Goal: Information Seeking & Learning: Learn about a topic

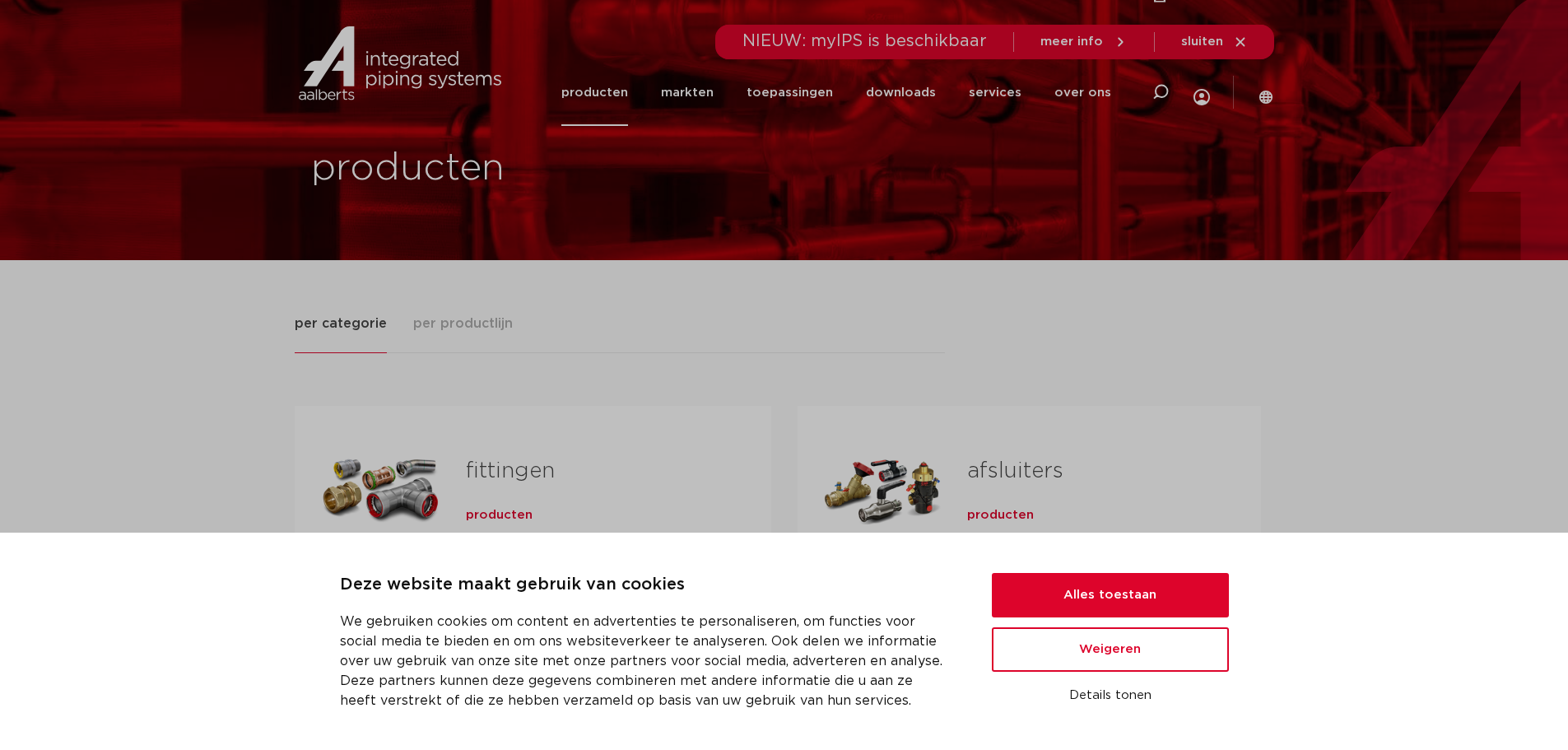
scroll to position [82, 0]
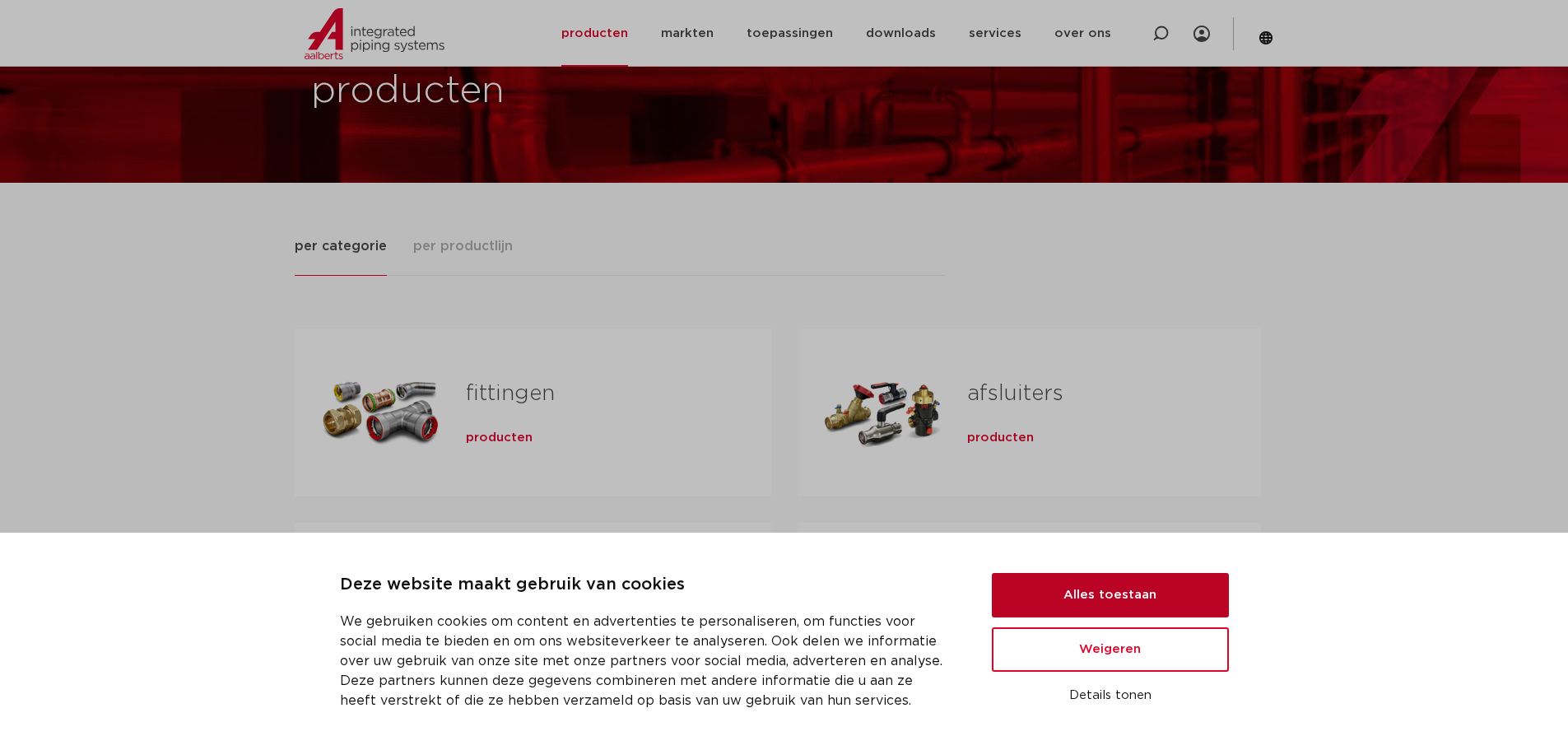
click at [1104, 590] on button "Alles toestaan" at bounding box center [1110, 595] width 237 height 45
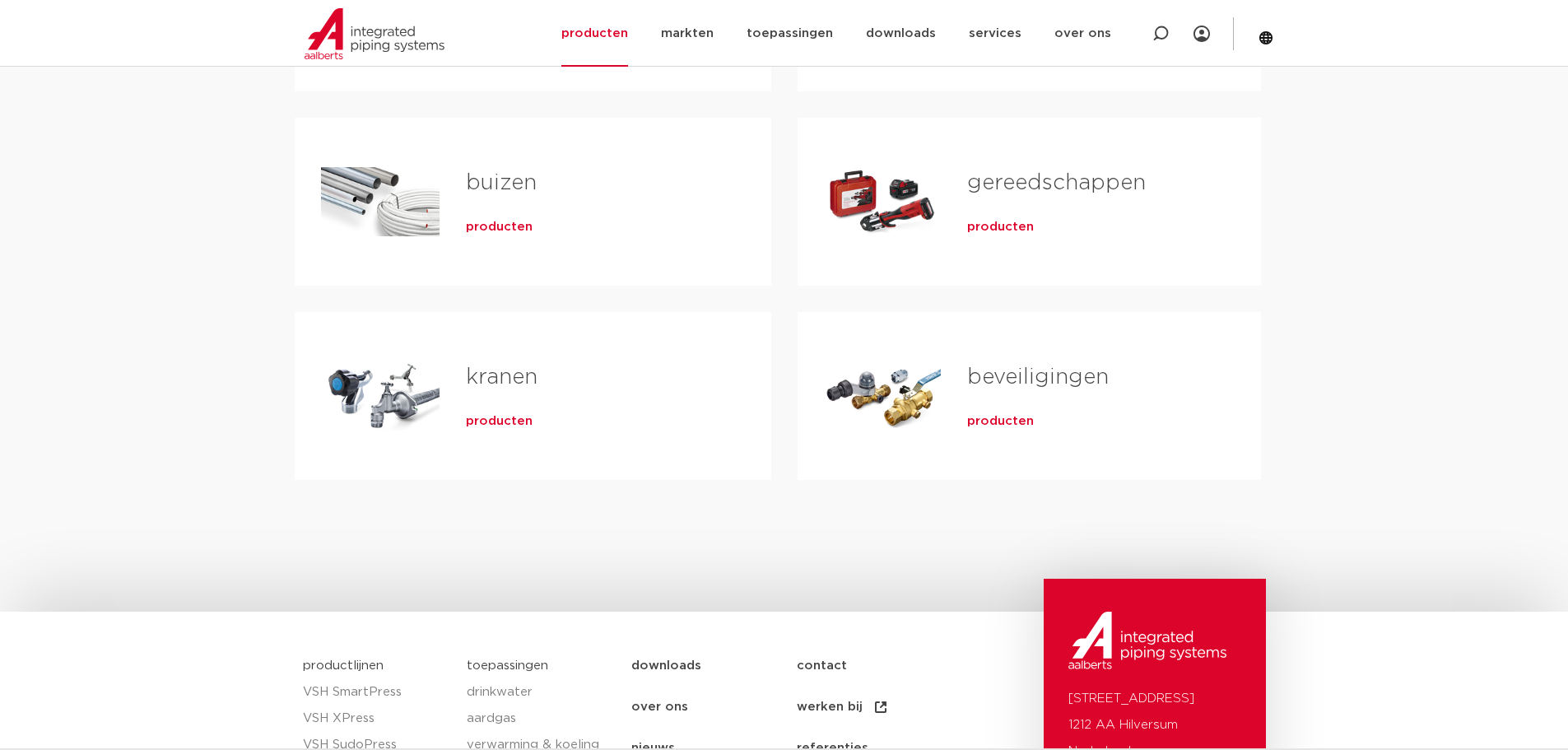
scroll to position [494, 0]
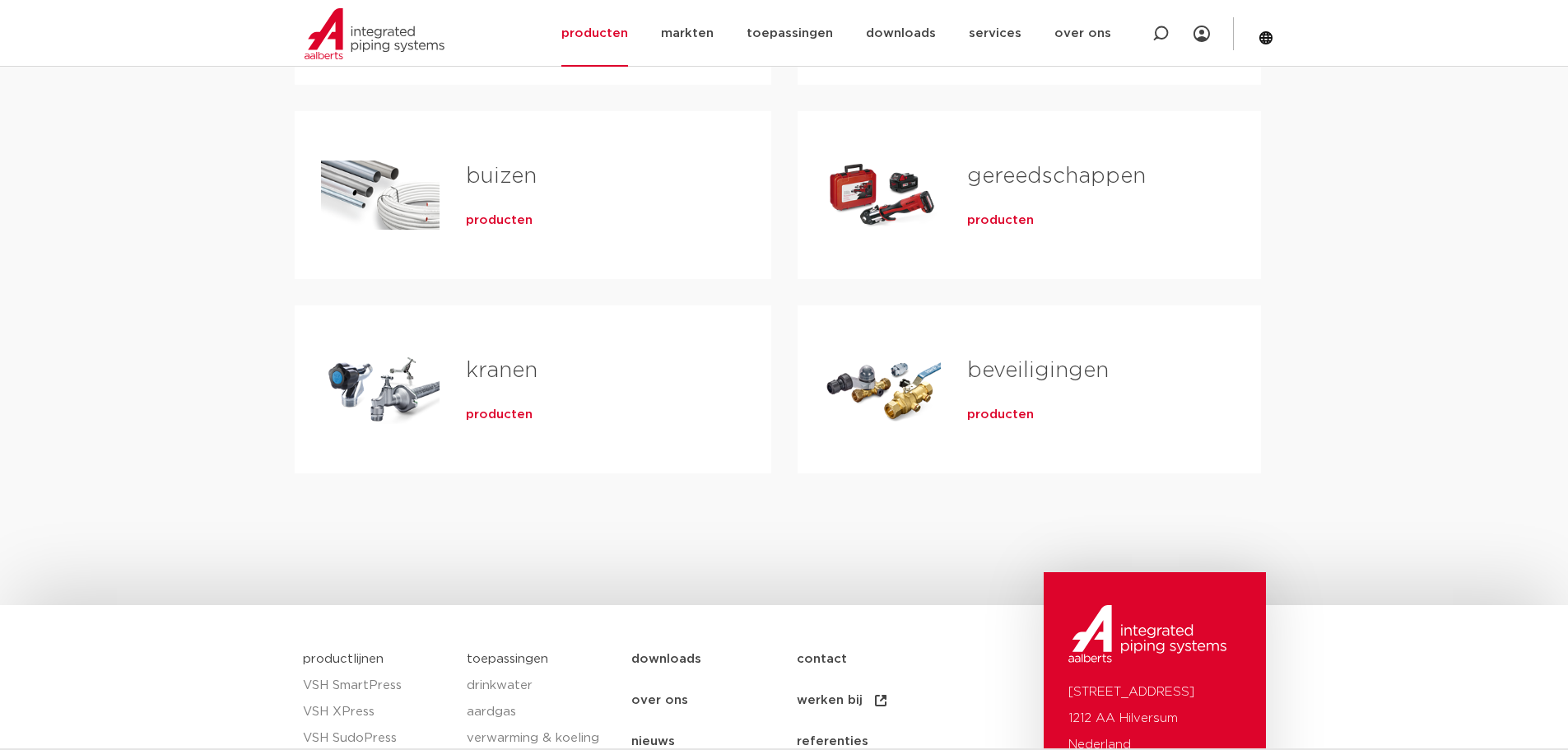
click at [499, 170] on link "buizen" at bounding box center [501, 176] width 71 height 21
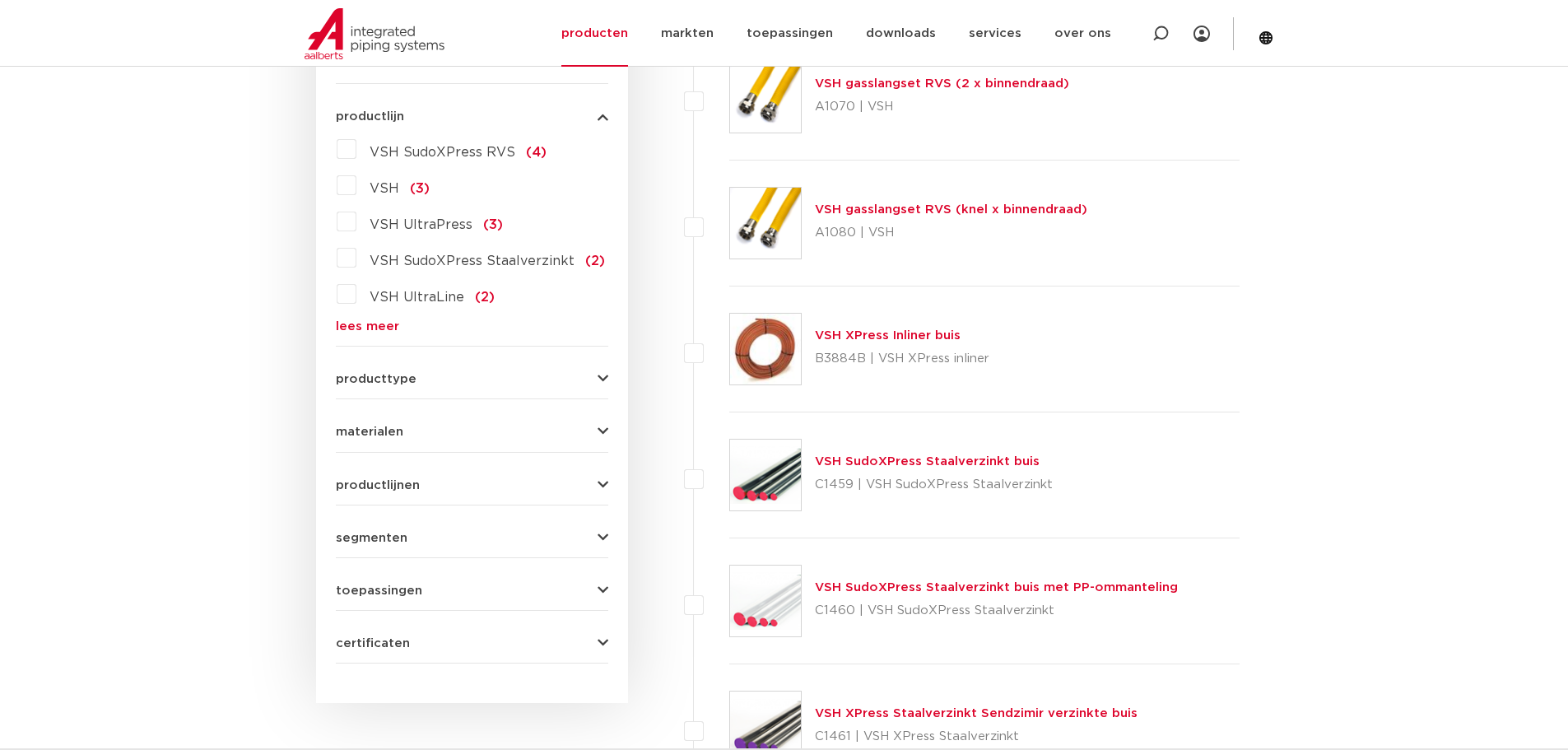
scroll to position [447, 0]
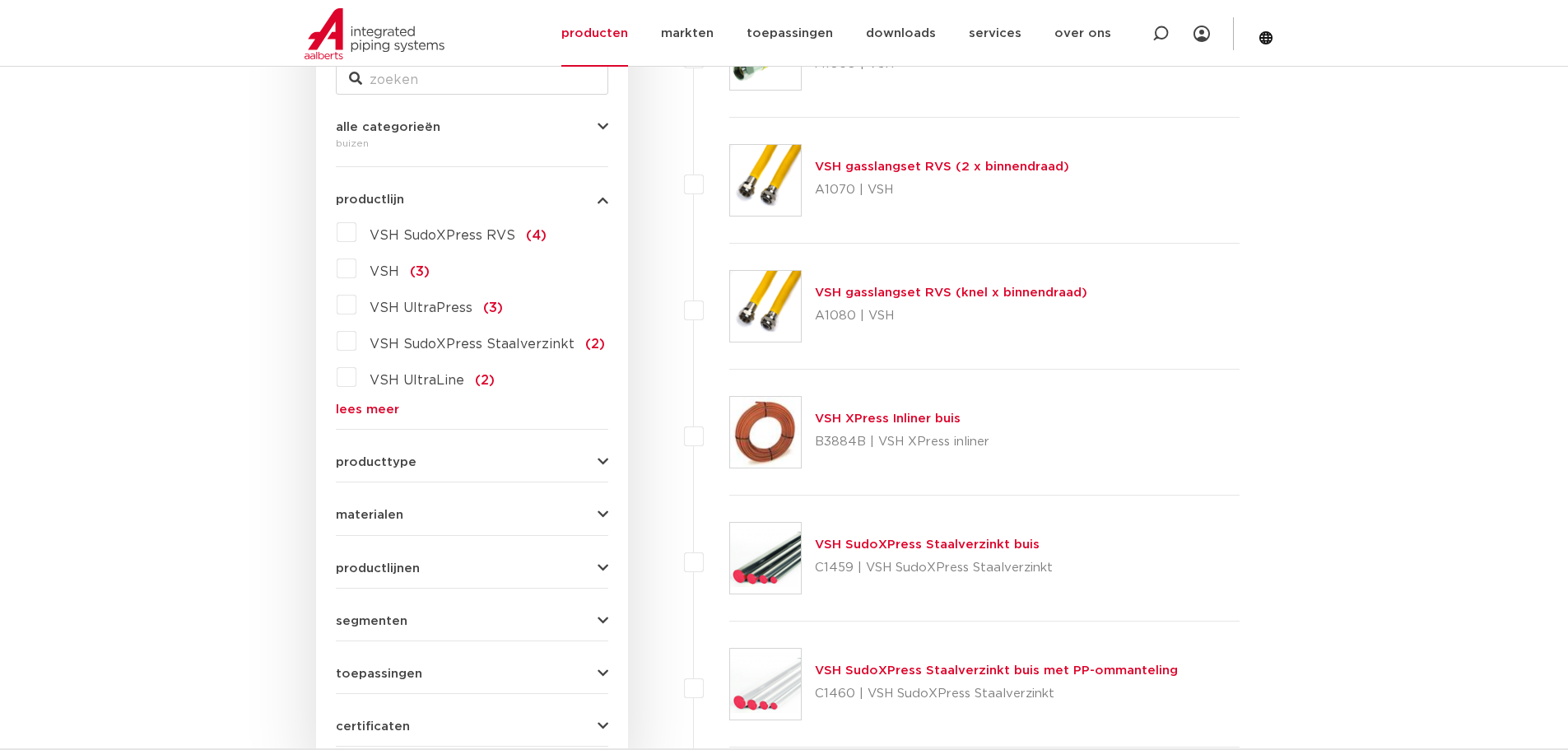
click at [599, 674] on icon "button" at bounding box center [603, 674] width 11 height 13
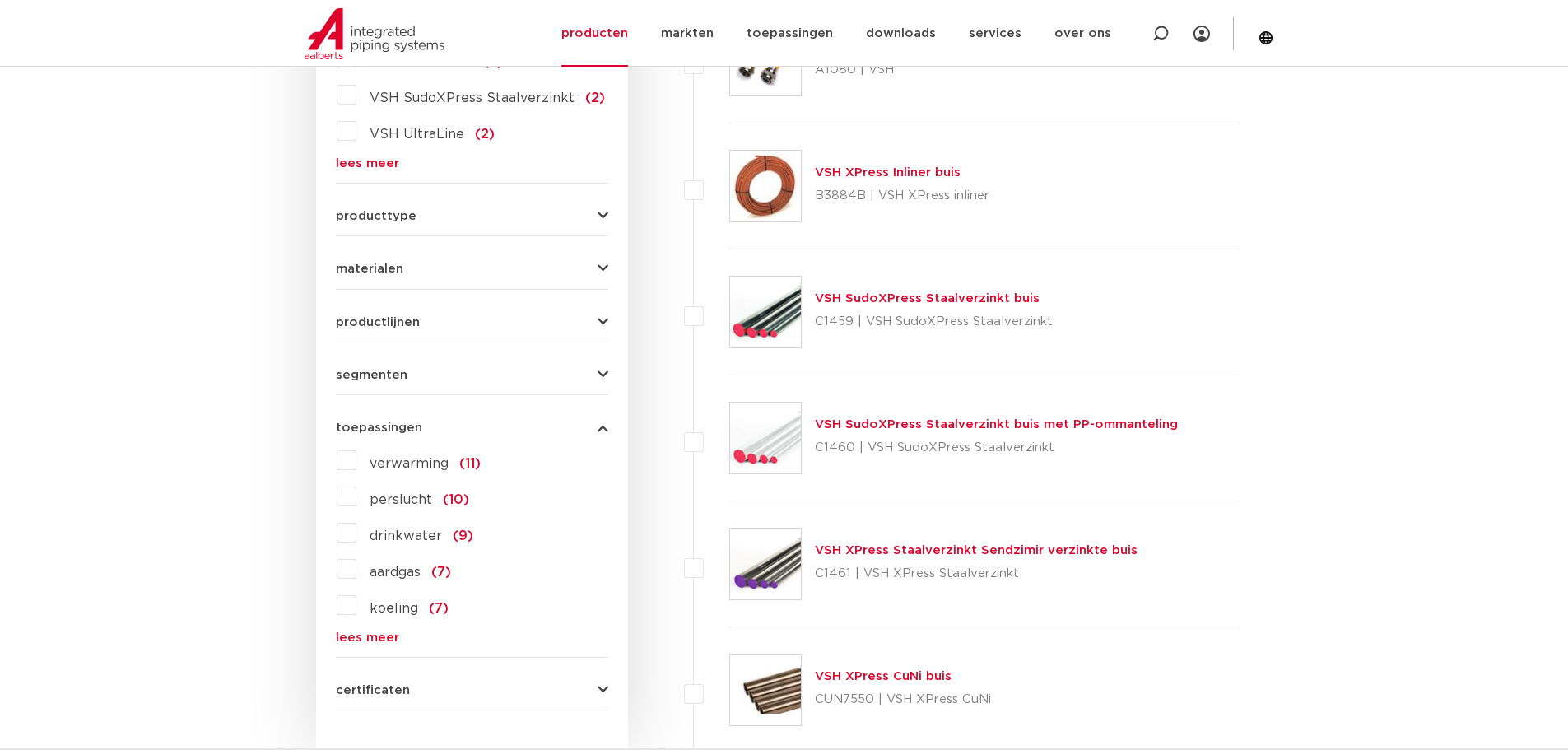
scroll to position [611, 0]
click at [356, 492] on label "perslucht (10)" at bounding box center [413, 495] width 113 height 26
click at [0, 0] on input "perslucht (10)" at bounding box center [0, 0] width 0 height 0
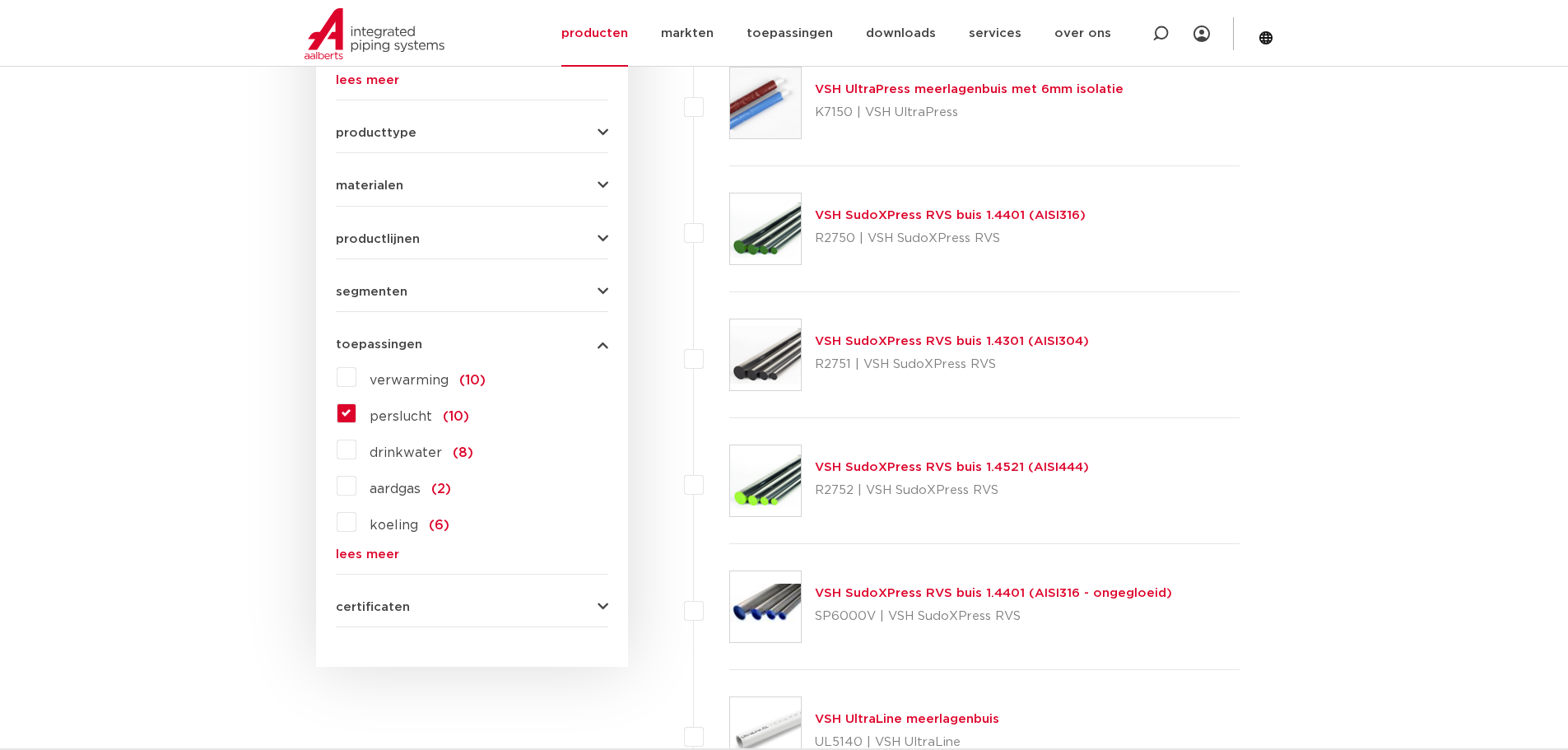
scroll to position [695, 0]
click at [600, 339] on icon "button" at bounding box center [603, 343] width 11 height 13
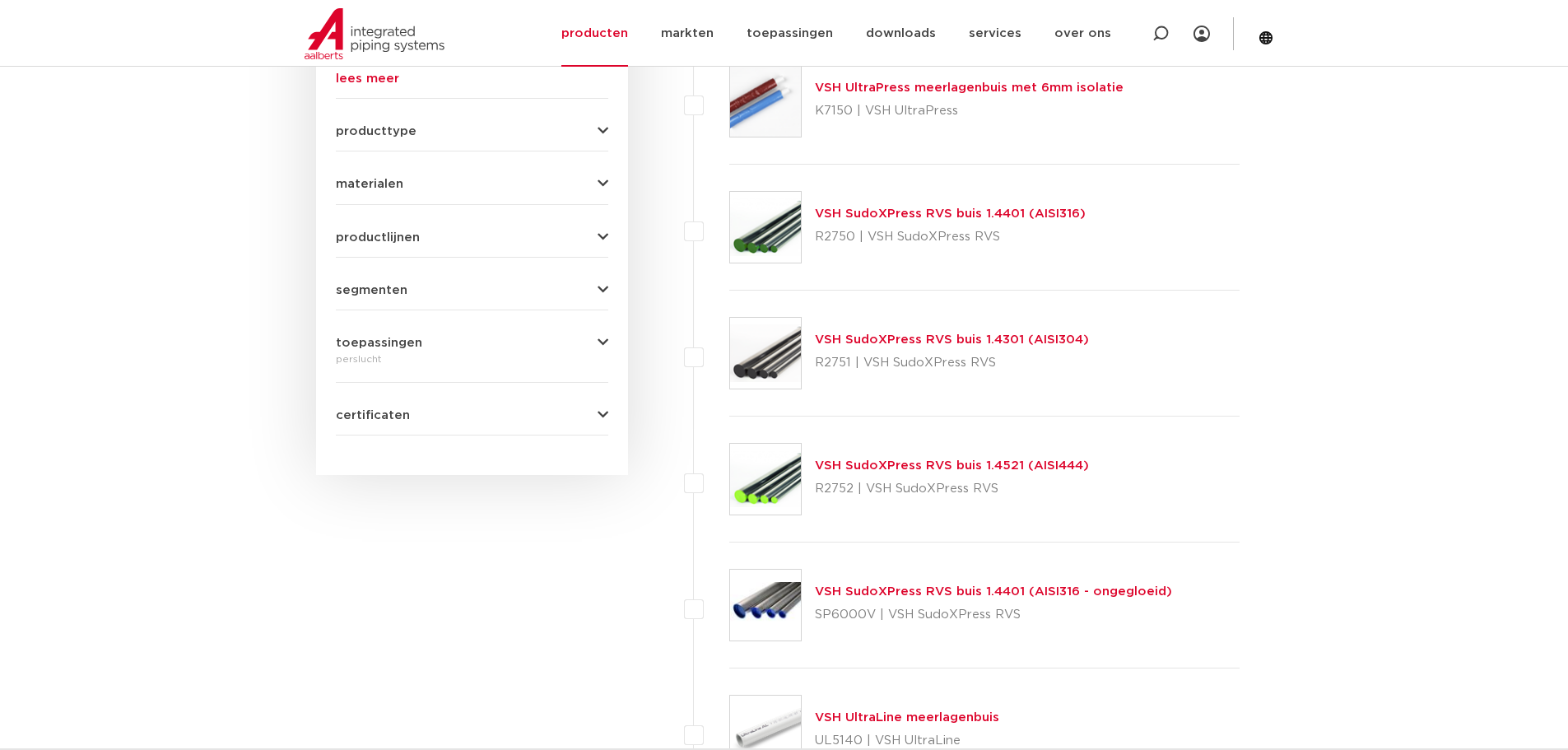
click at [601, 414] on icon "button" at bounding box center [603, 415] width 11 height 13
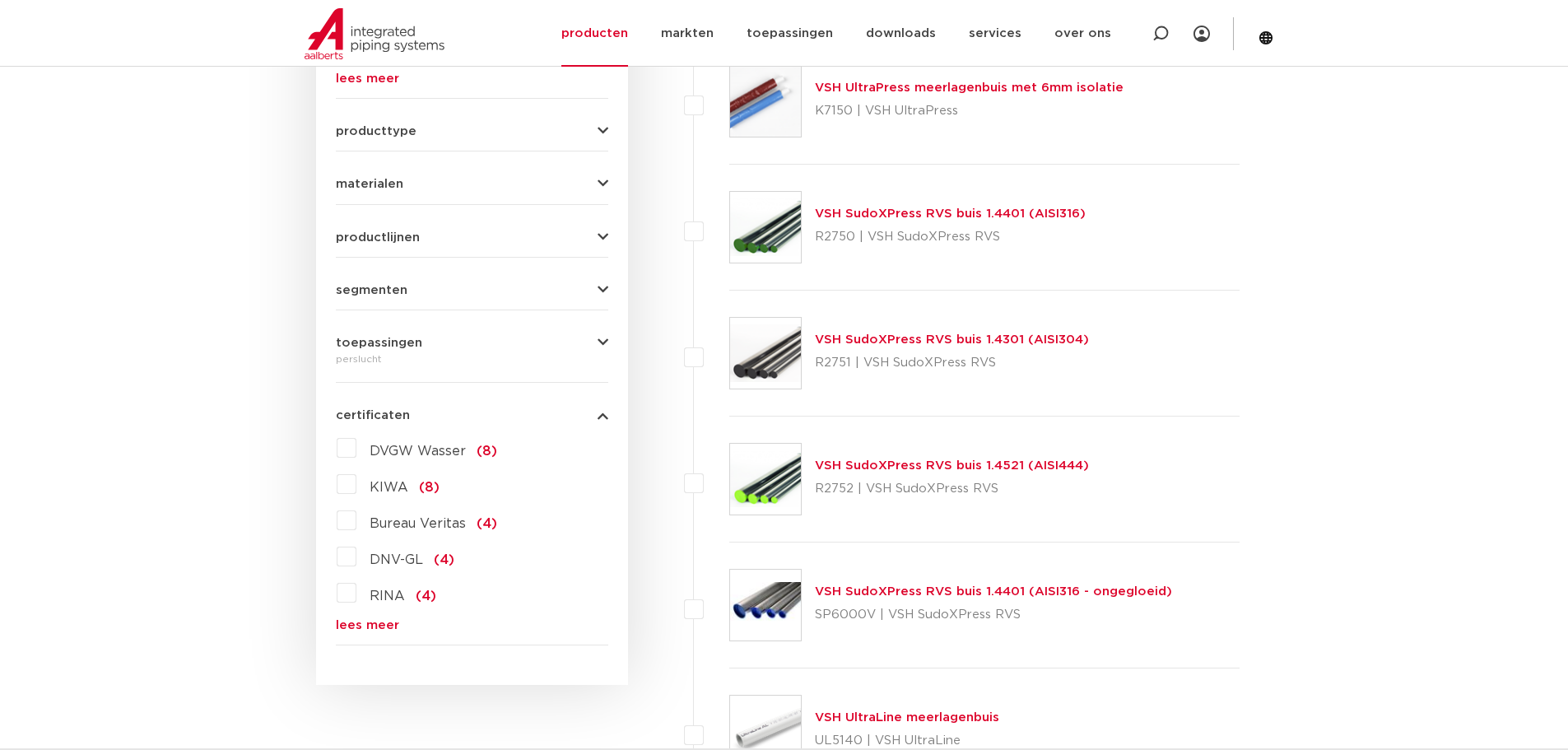
click at [601, 414] on icon "button" at bounding box center [603, 415] width 11 height 13
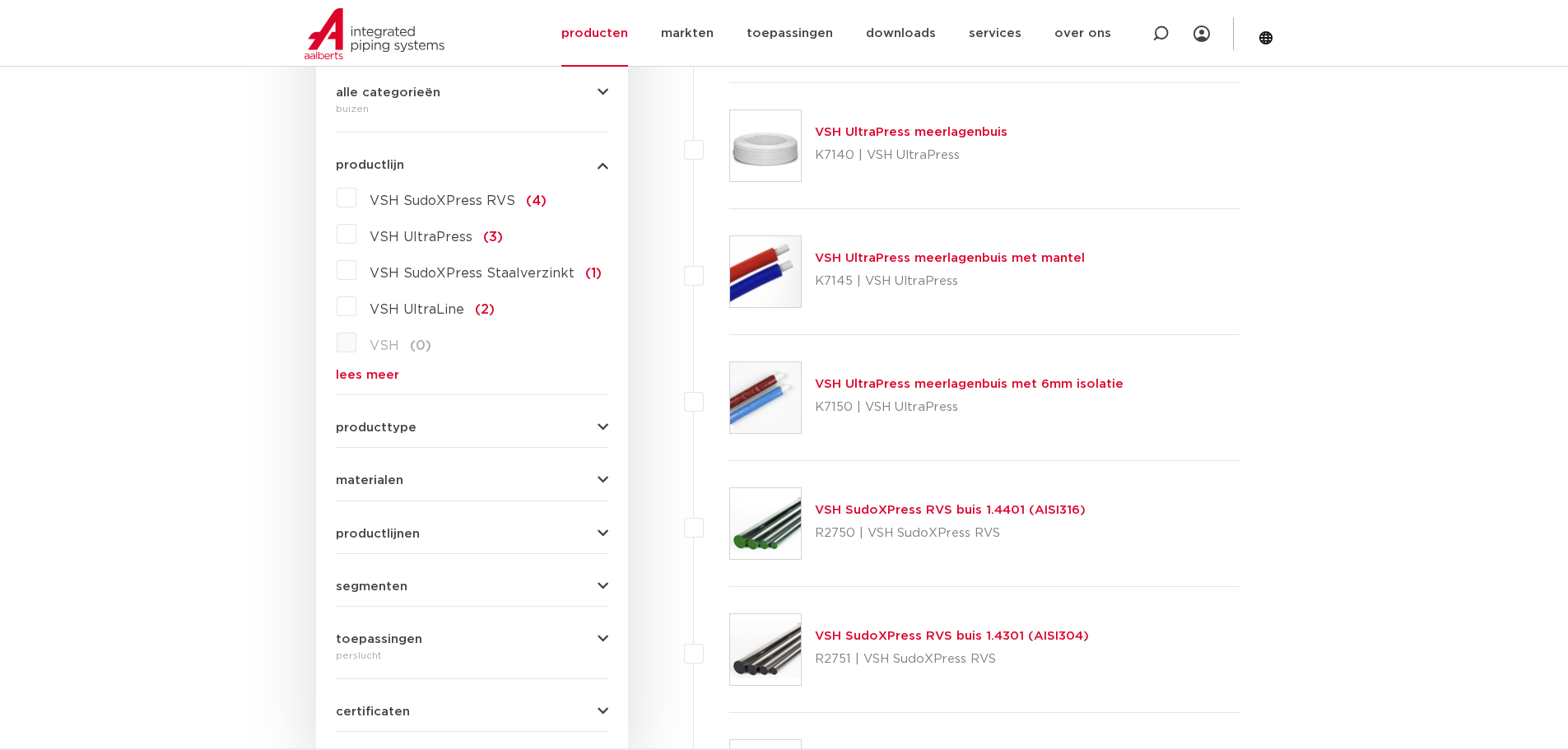
scroll to position [402, 0]
click at [601, 473] on icon "button" at bounding box center [603, 478] width 11 height 13
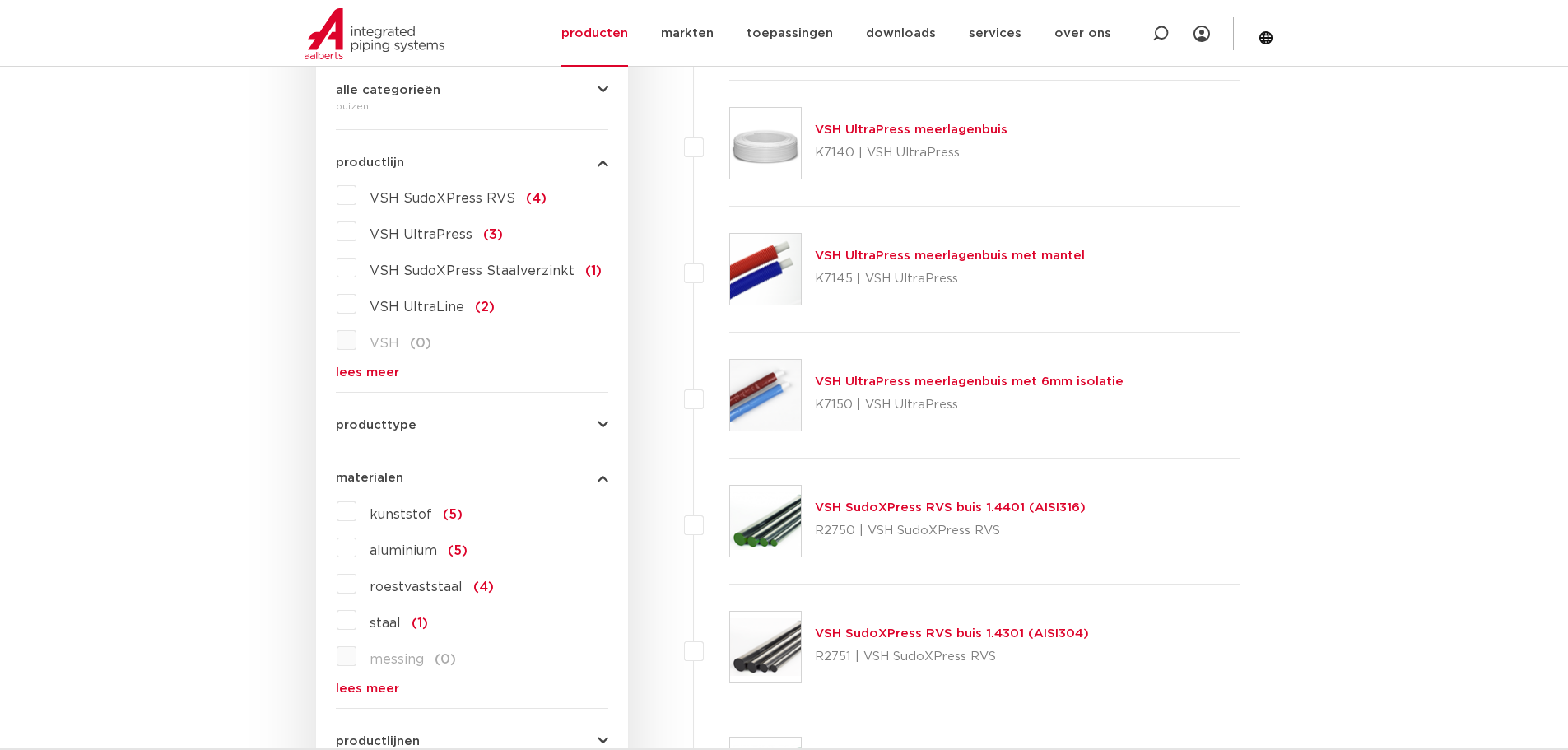
click at [356, 552] on label "aluminium (5)" at bounding box center [412, 547] width 111 height 26
click at [0, 0] on input "aluminium (5)" at bounding box center [0, 0] width 0 height 0
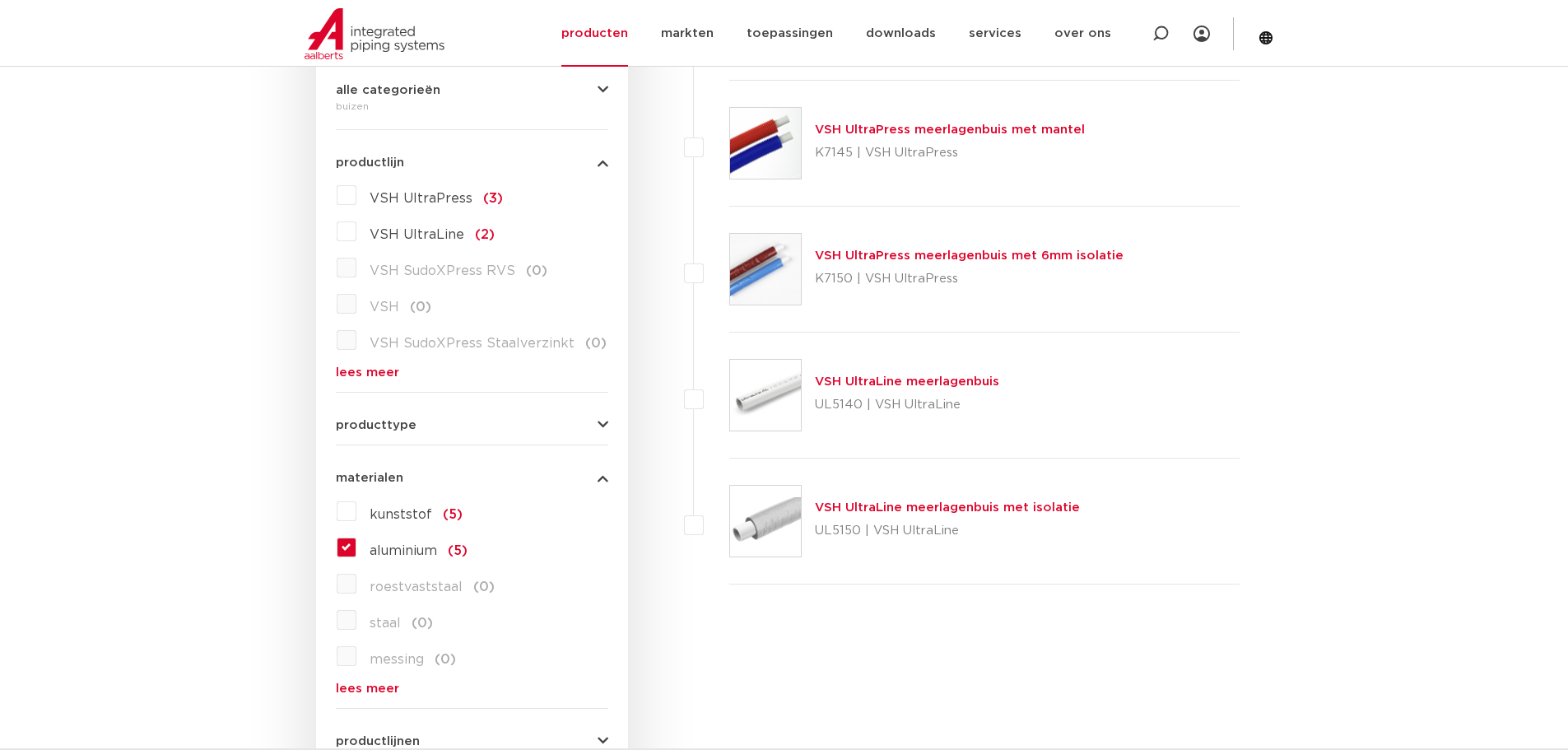
click at [967, 380] on link "VSH UltraLine meerlagenbuis" at bounding box center [907, 381] width 184 height 13
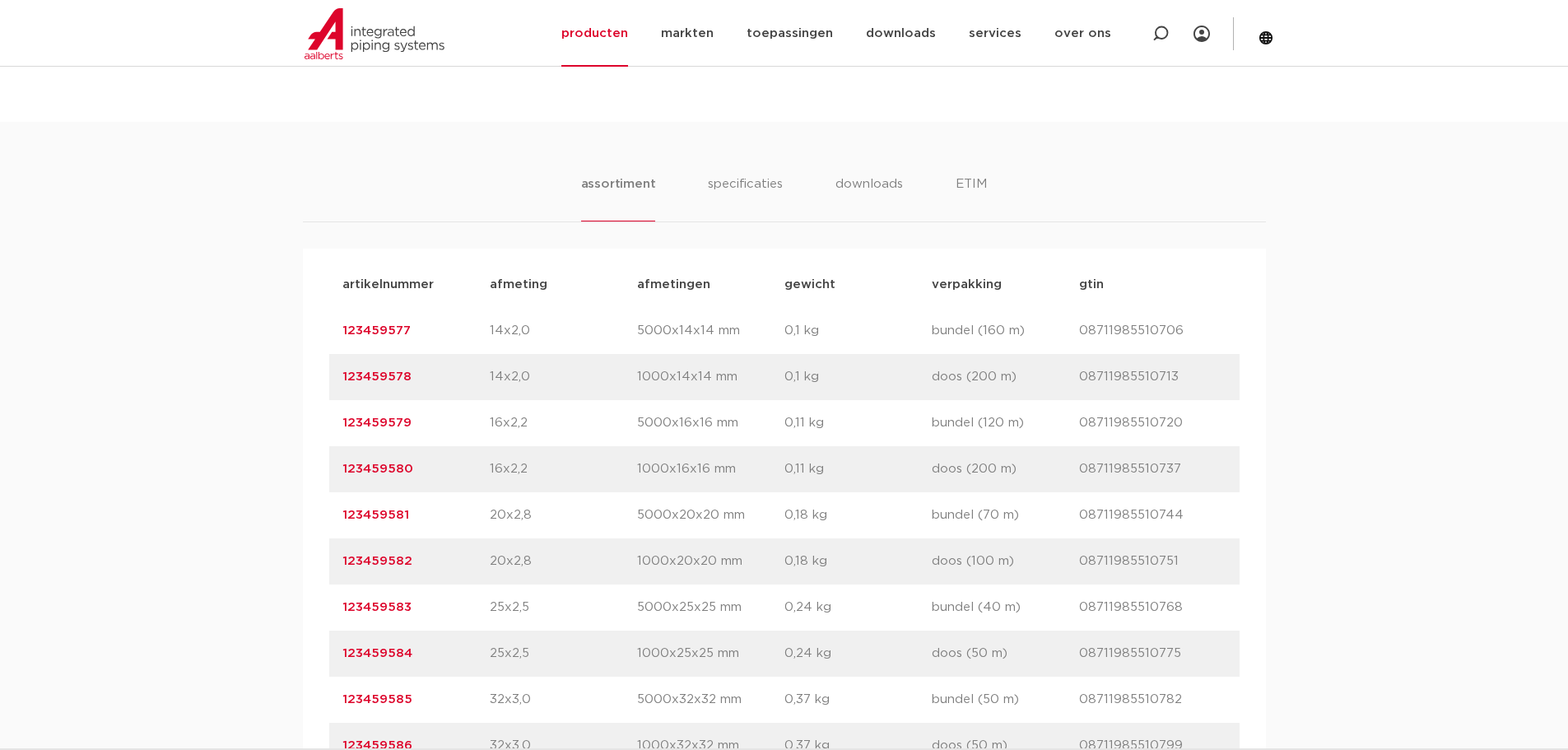
scroll to position [906, 0]
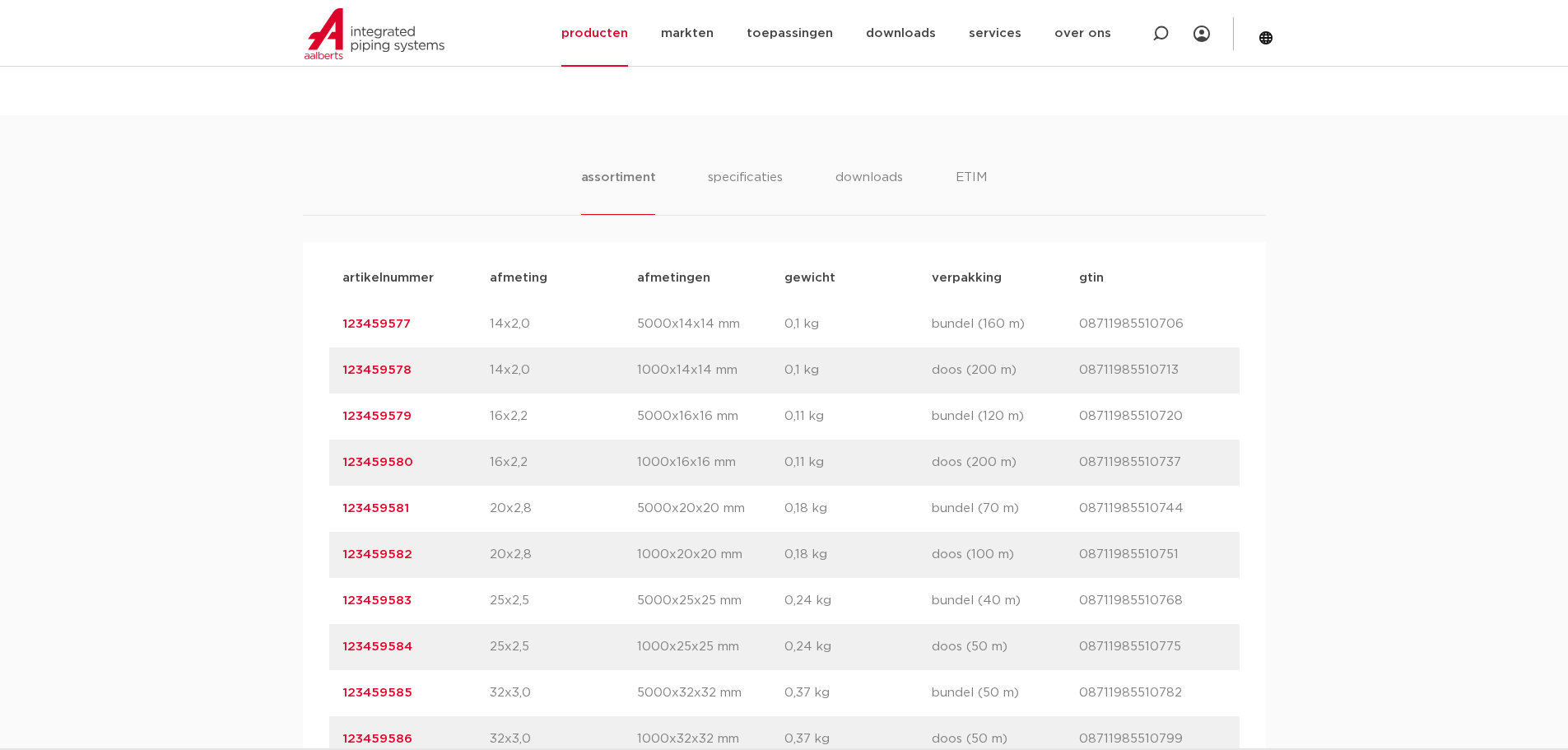
click at [13, 393] on div "assortiment specificaties downloads ETIM assortiment specificaties downloads ET…" at bounding box center [784, 446] width 1568 height 661
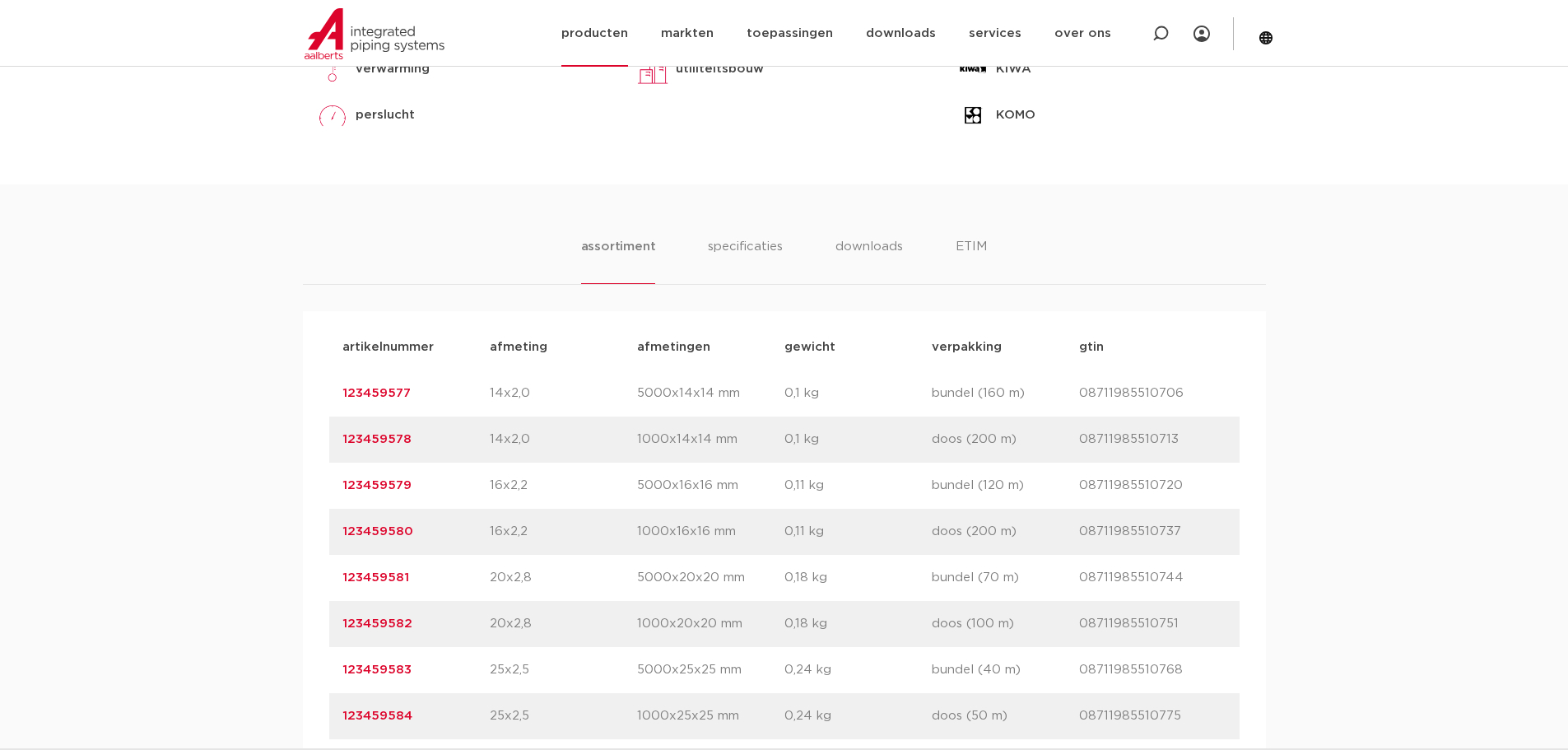
click at [619, 32] on link "producten" at bounding box center [594, 33] width 66 height 66
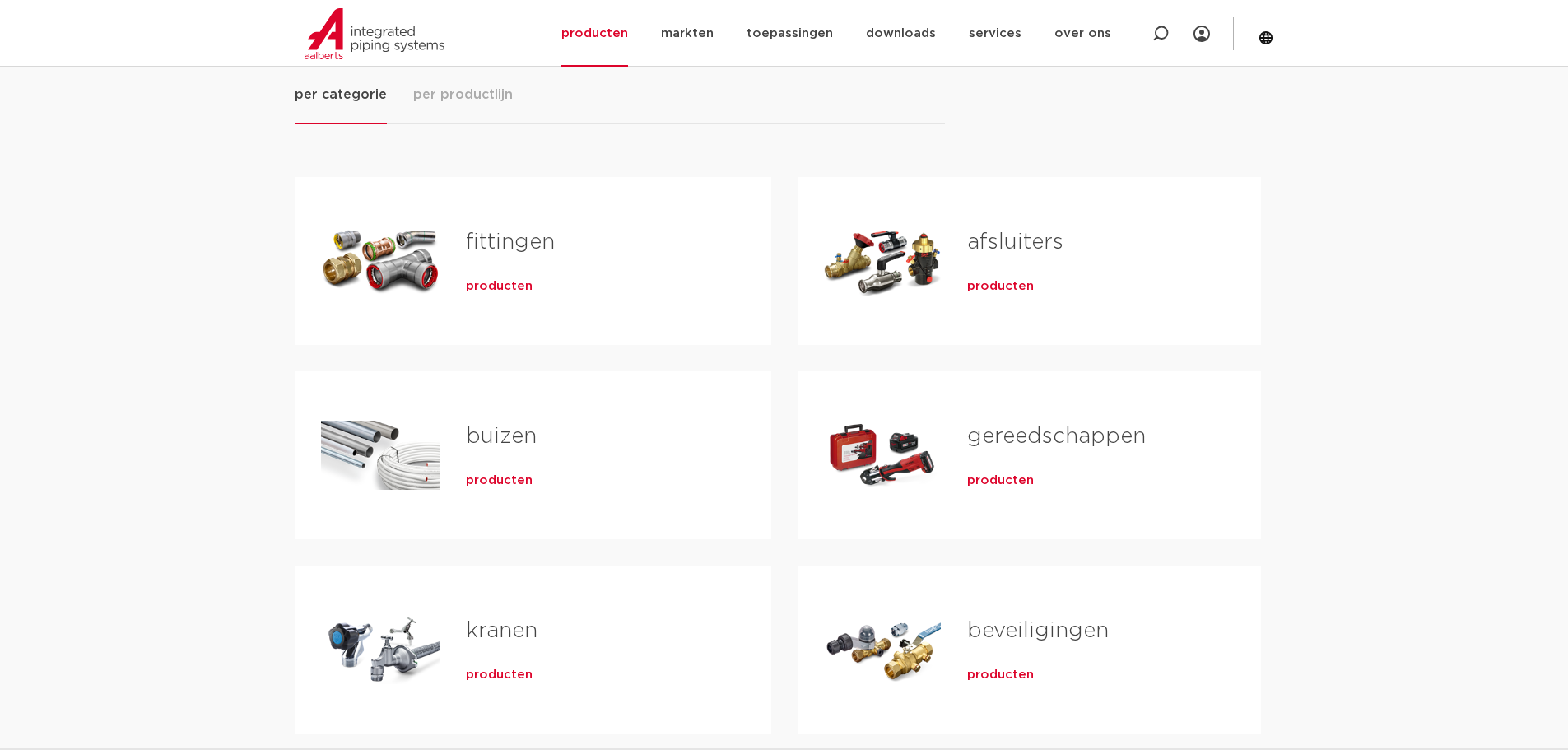
scroll to position [215, 0]
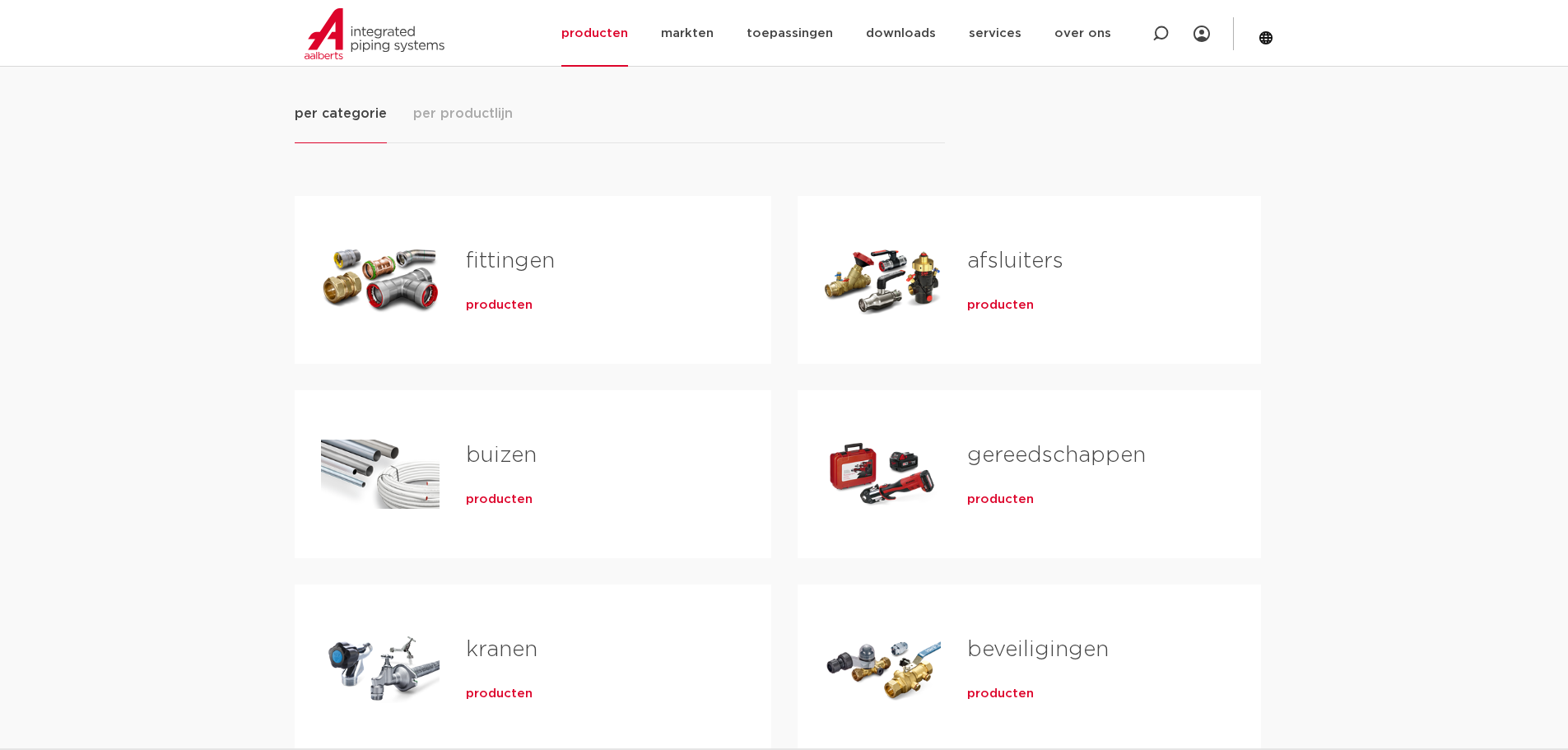
click at [501, 501] on span "producten" at bounding box center [499, 499] width 66 height 16
